Goal: Answer question/provide support

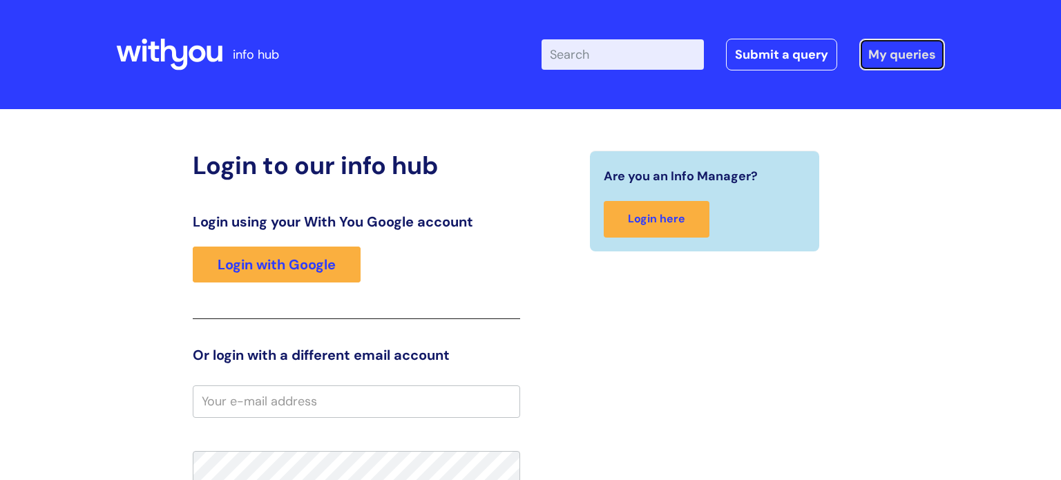
click at [915, 59] on link "My queries" at bounding box center [902, 55] width 86 height 32
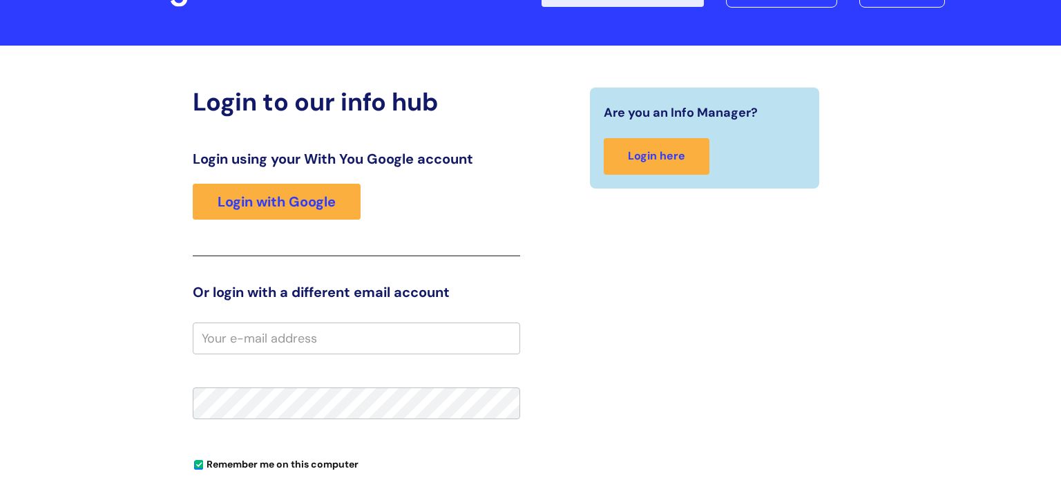
scroll to position [99, 0]
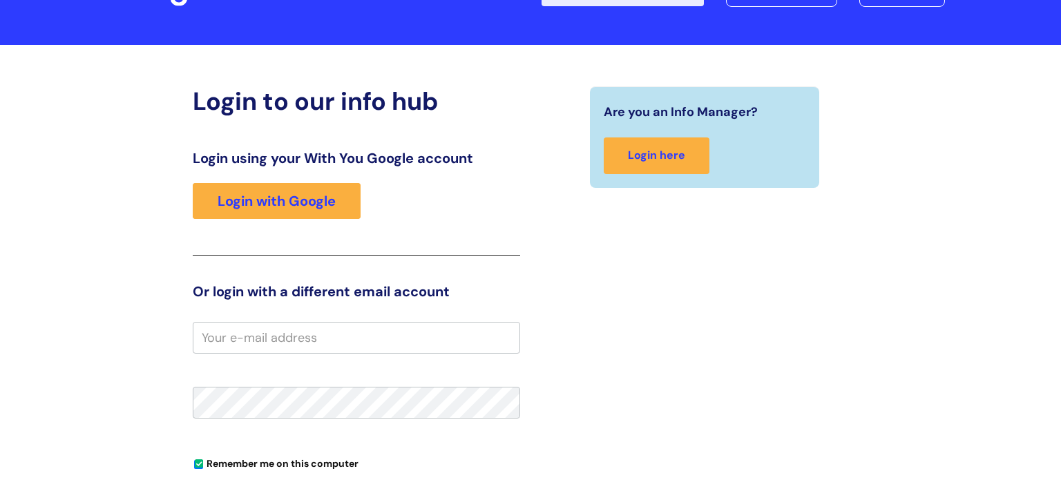
click at [213, 338] on input "email" at bounding box center [356, 338] width 327 height 32
type input "paula.marlow@wearewithyou.org.uk"
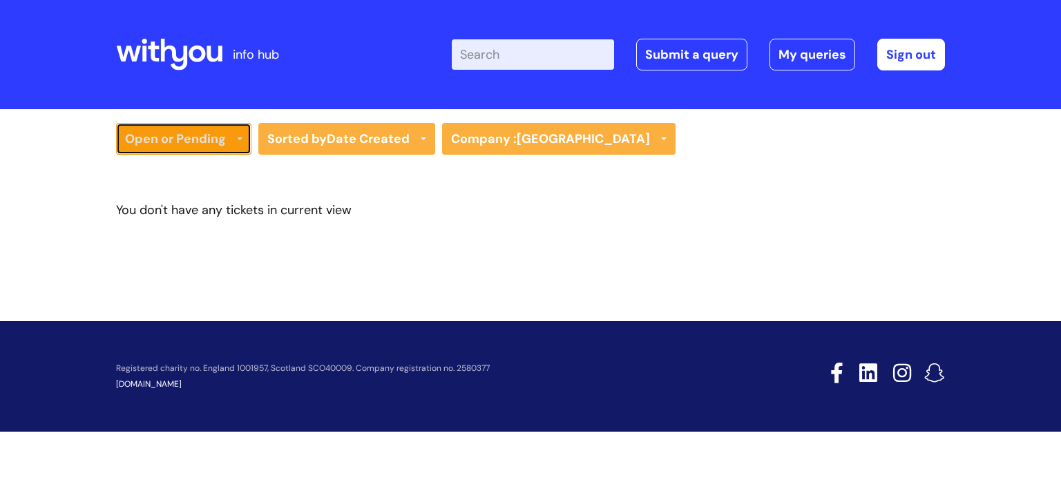
click at [195, 140] on link "Open or Pending" at bounding box center [183, 139] width 135 height 32
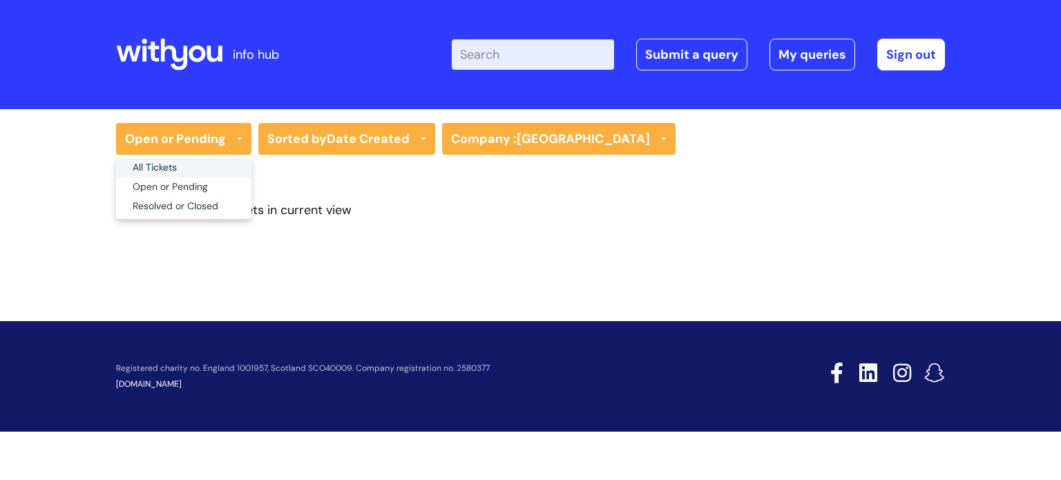
click at [160, 158] on link "All Tickets" at bounding box center [183, 167] width 135 height 19
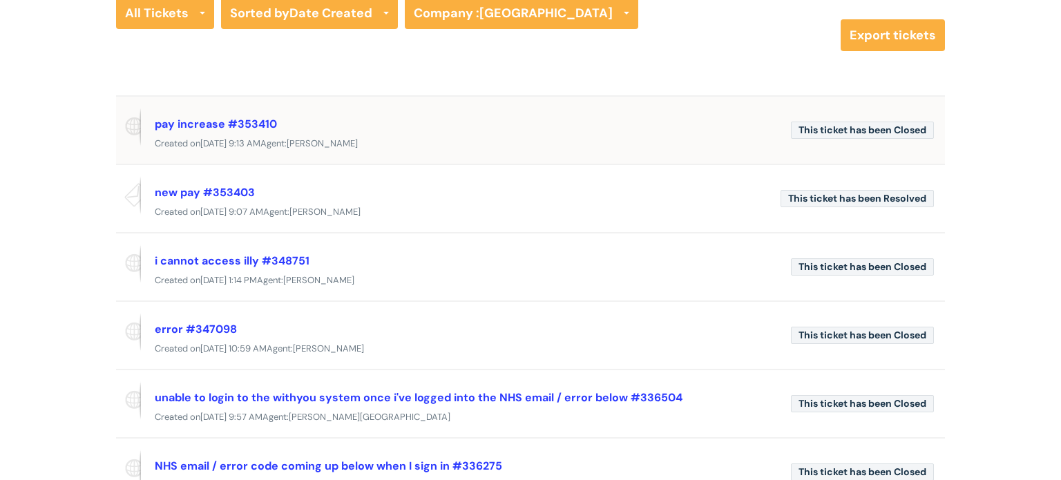
scroll to position [140, 0]
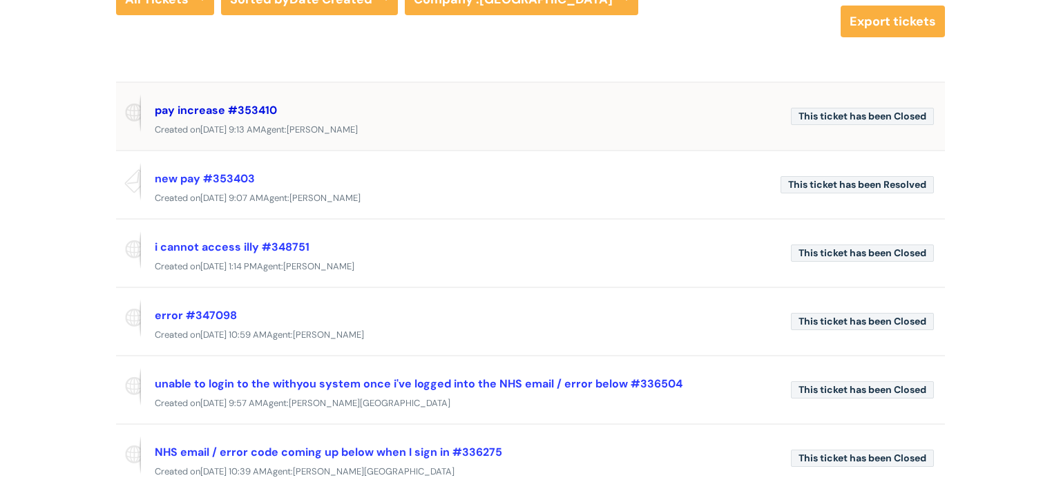
click at [171, 108] on link "pay increase #353410" at bounding box center [216, 110] width 122 height 15
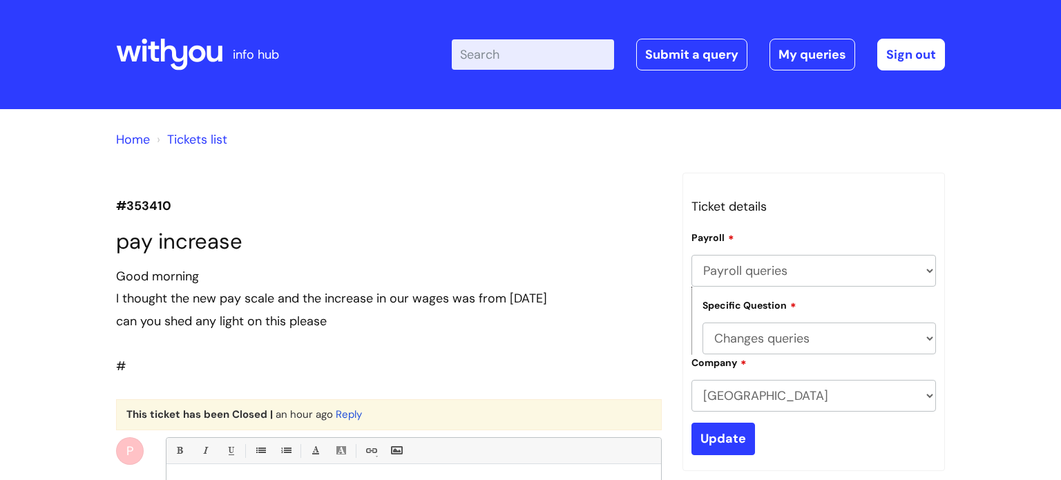
select select "Payroll queries"
select select "Changes queries"
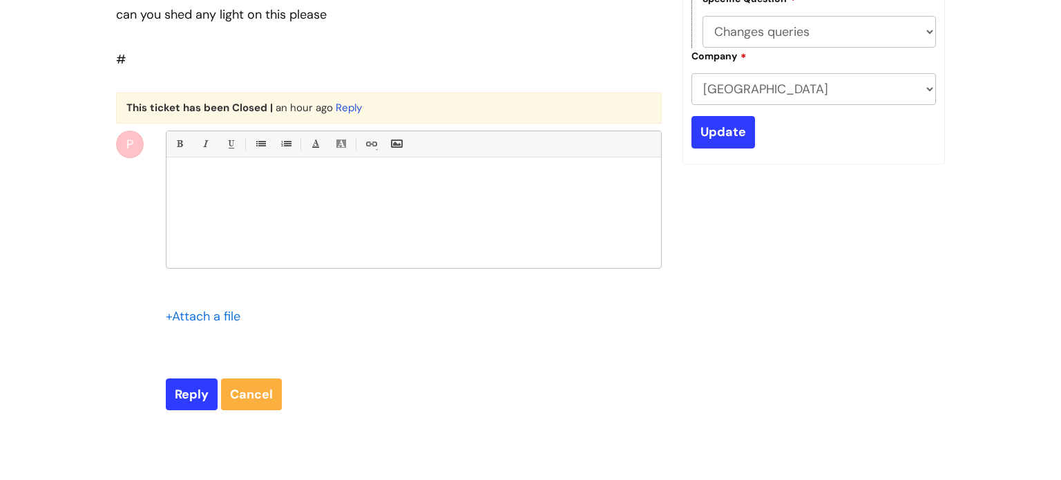
scroll to position [305, 0]
click at [251, 183] on p at bounding box center [414, 182] width 474 height 12
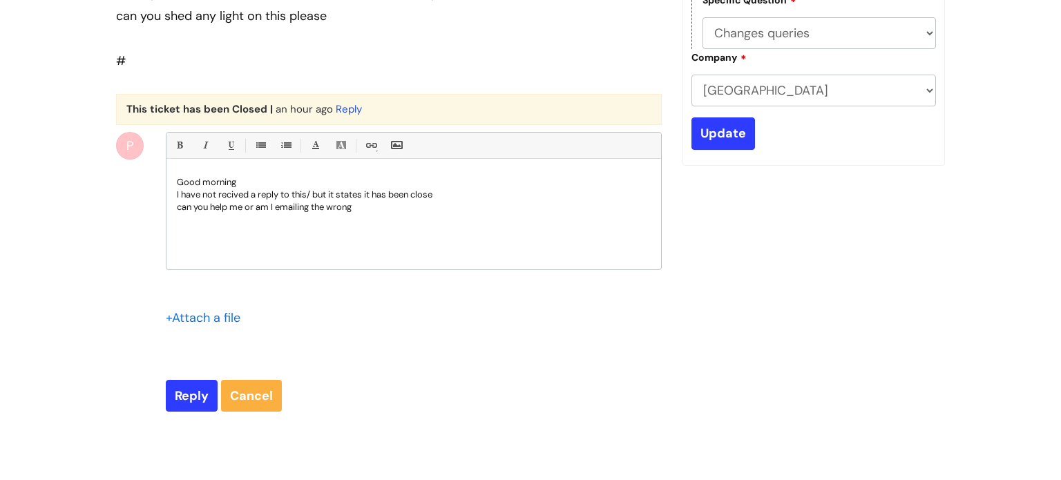
click at [316, 208] on p "can you help me or am I emailing the wrong" at bounding box center [414, 207] width 474 height 12
click at [390, 202] on p "can you help me or am I emailing in the wrong" at bounding box center [414, 207] width 474 height 12
click at [185, 390] on input "Reply" at bounding box center [192, 396] width 52 height 32
type input "Please Wait..."
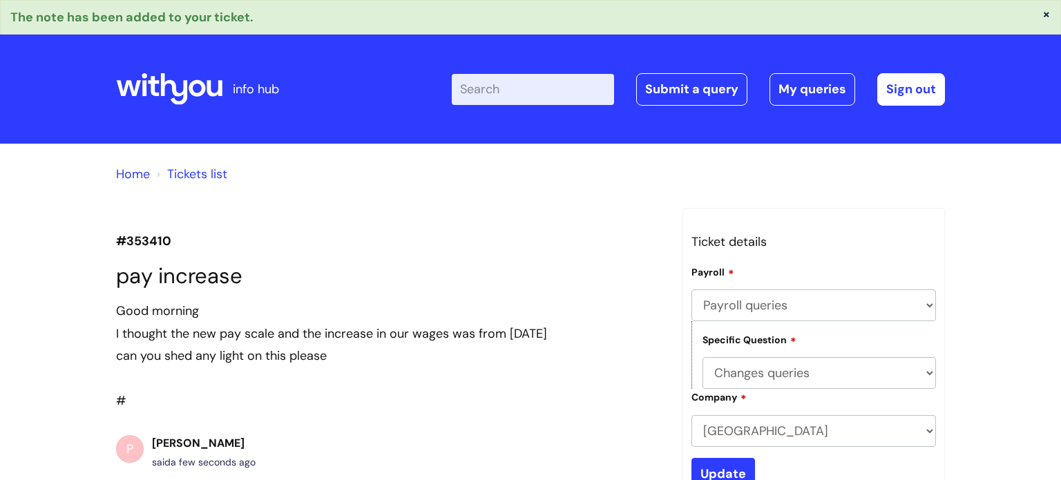
select select "Payroll queries"
select select "Changes queries"
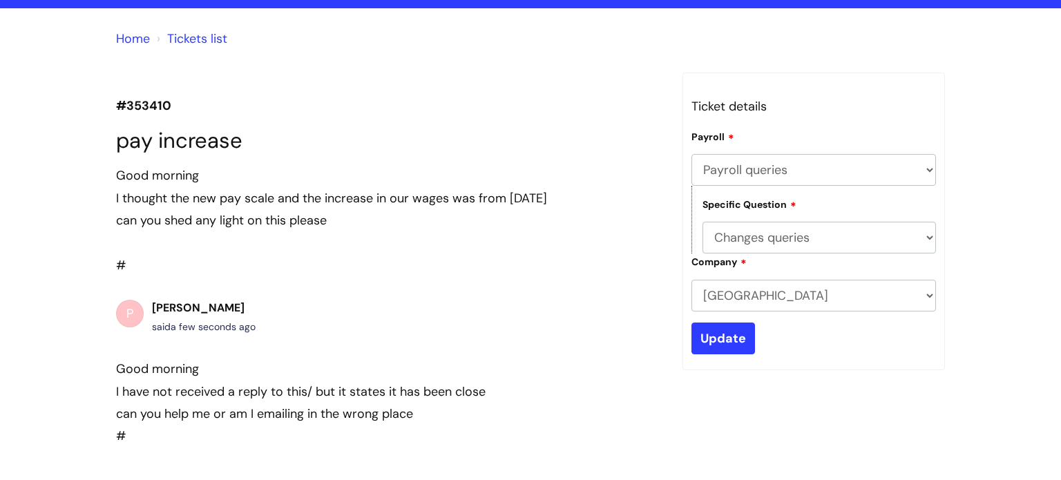
scroll to position [105, 0]
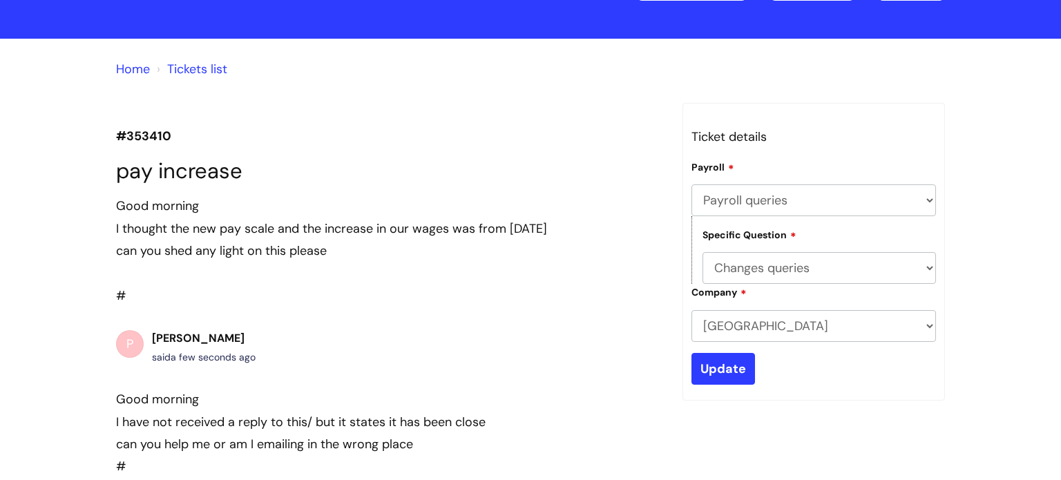
click at [195, 67] on link "Tickets list" at bounding box center [197, 69] width 60 height 17
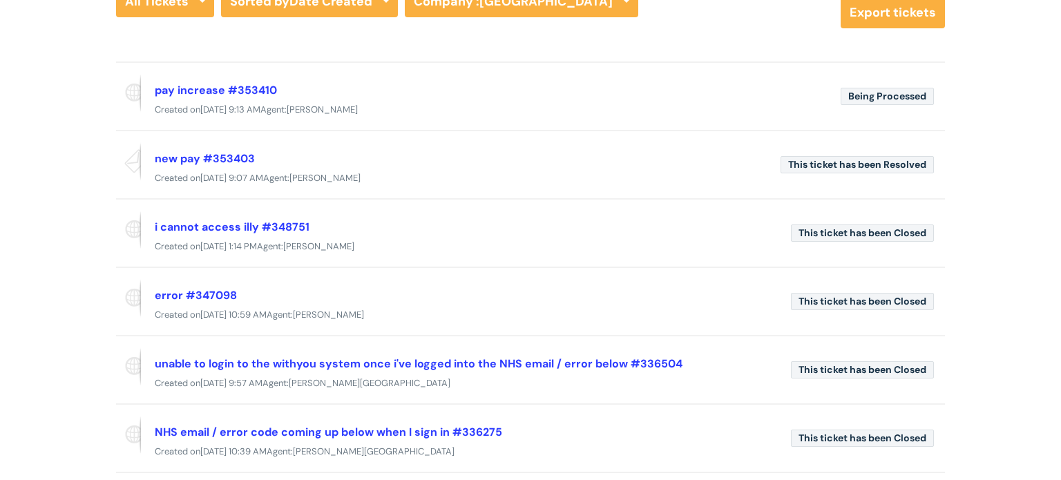
scroll to position [135, 0]
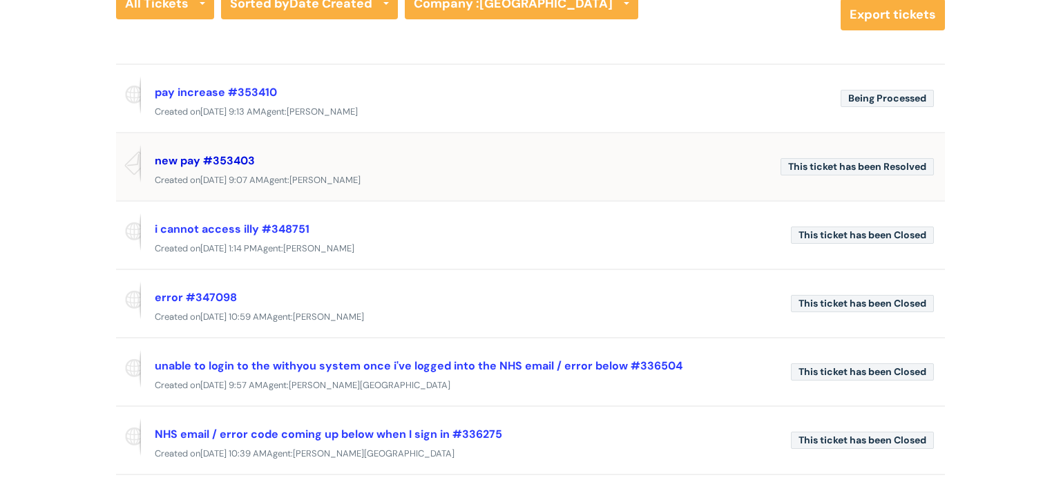
click at [209, 158] on link "new pay #353403" at bounding box center [205, 160] width 100 height 15
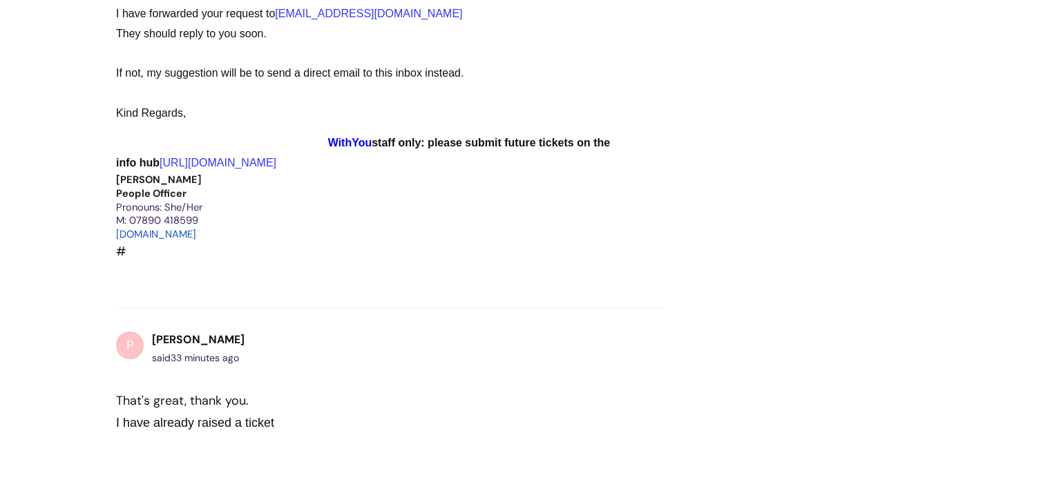
scroll to position [1374, 0]
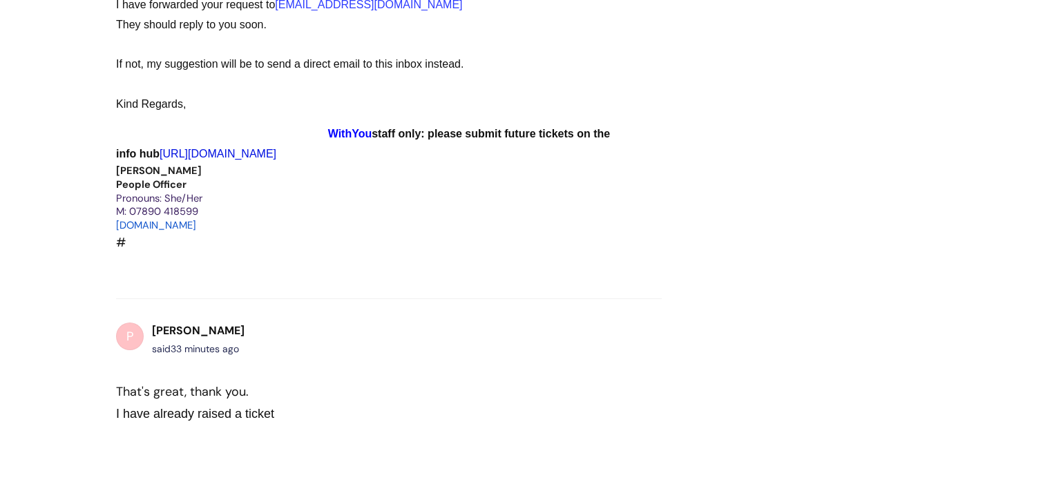
click at [252, 148] on link "https://infohub.wearewithyou.org.uk/support/home" at bounding box center [218, 154] width 117 height 12
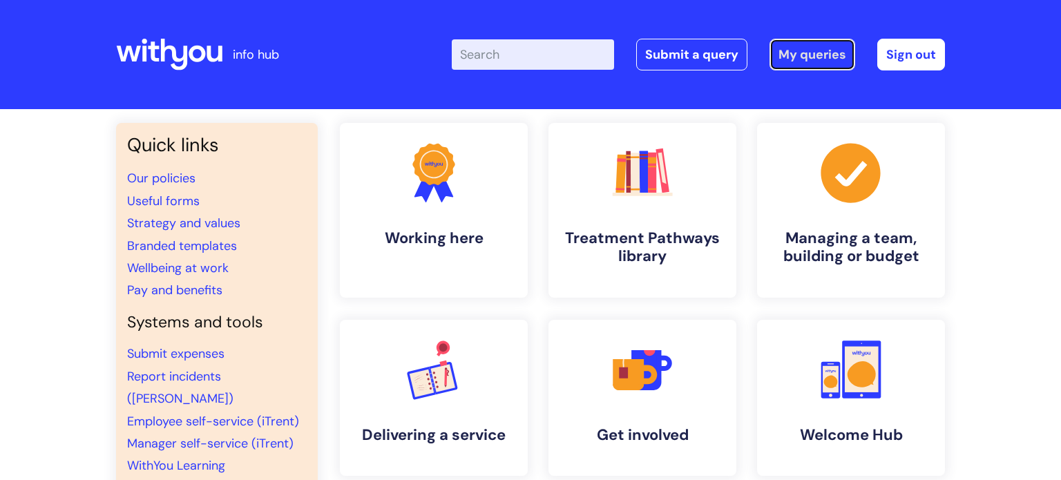
click at [816, 48] on link "My queries" at bounding box center [813, 55] width 86 height 32
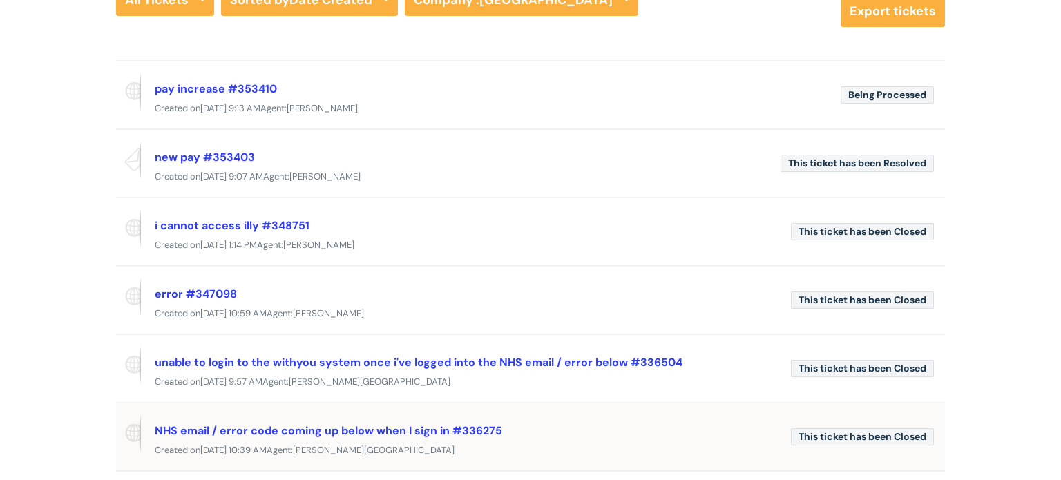
scroll to position [122, 0]
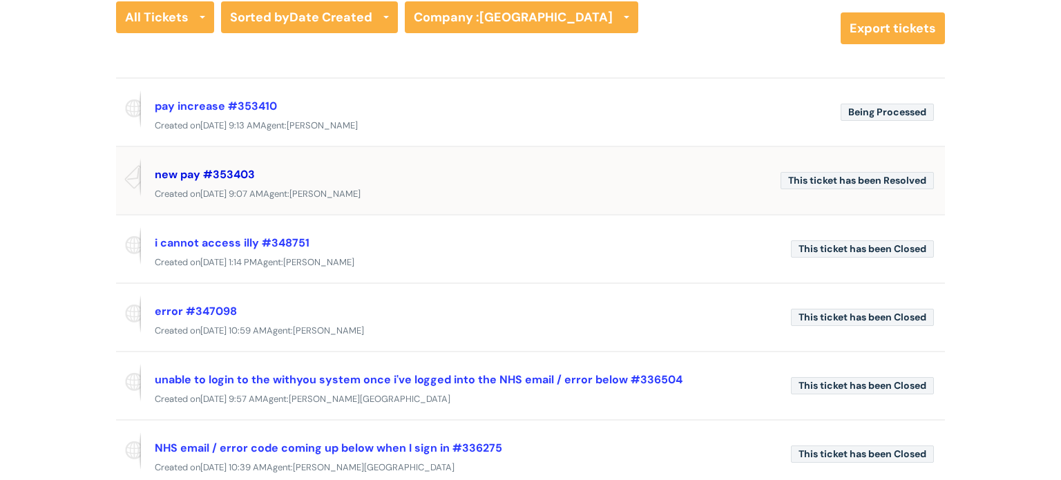
click at [210, 175] on link "new pay #353403" at bounding box center [205, 174] width 100 height 15
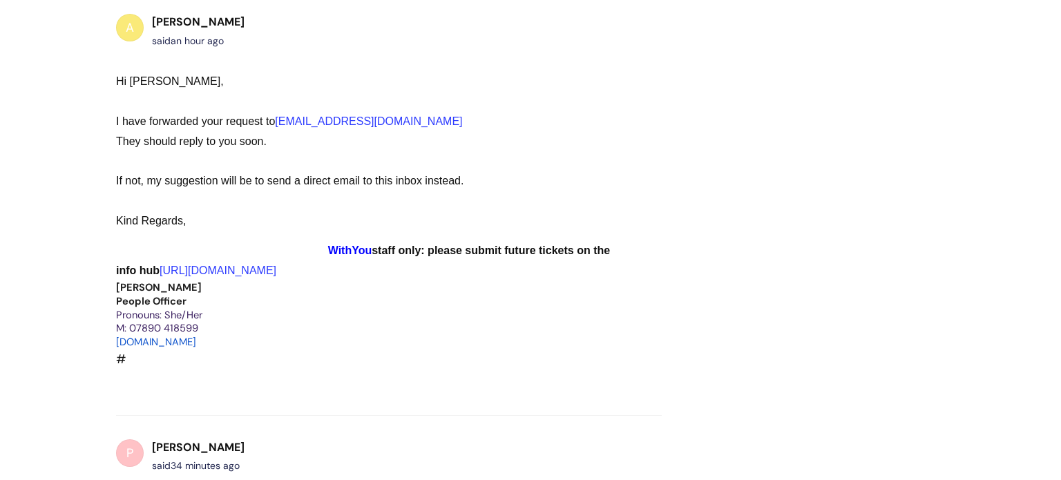
scroll to position [1257, 0]
click at [379, 116] on link "[EMAIL_ADDRESS][DOMAIN_NAME]" at bounding box center [368, 122] width 187 height 12
